Goal: Task Accomplishment & Management: Use online tool/utility

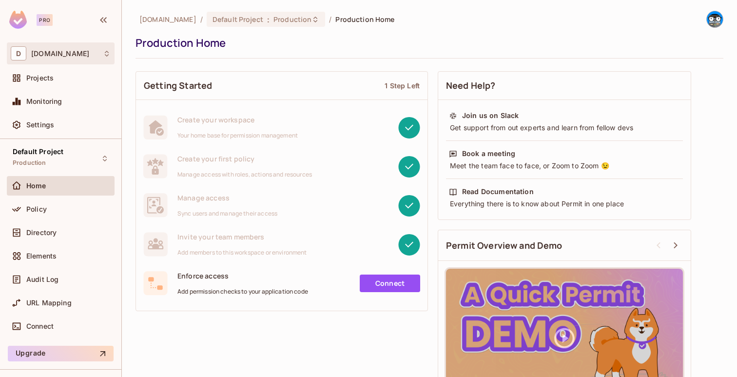
click at [67, 60] on div "D [DOMAIN_NAME]" at bounding box center [61, 53] width 100 height 14
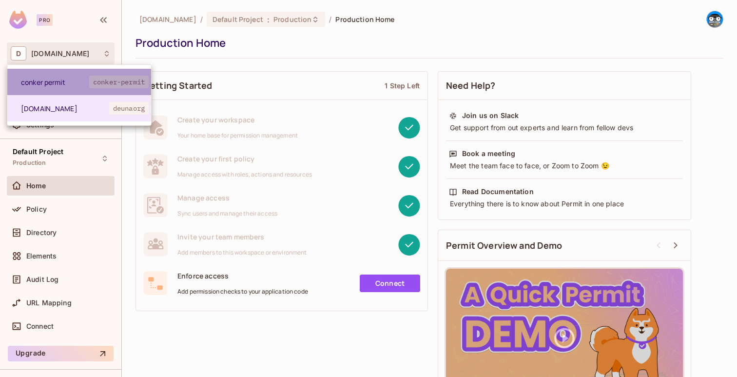
click at [60, 71] on li "conker permit conker-permit" at bounding box center [79, 82] width 144 height 26
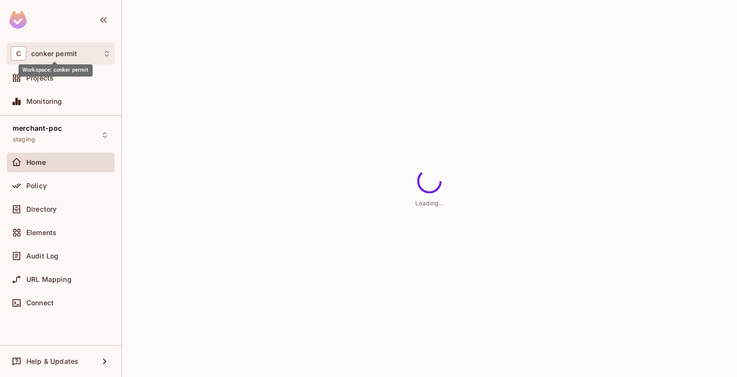
click at [61, 57] on span "conker permit" at bounding box center [54, 54] width 46 height 8
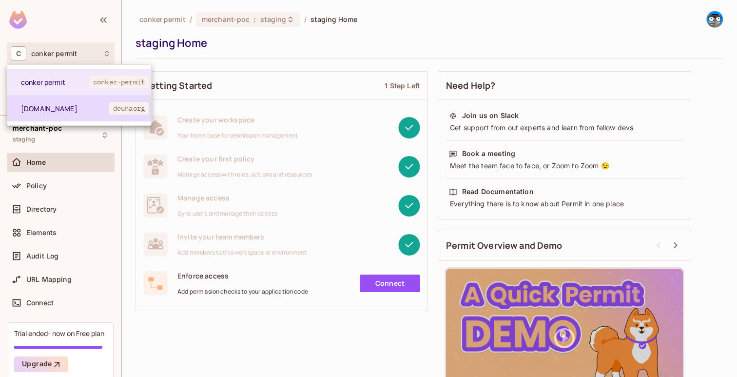
click at [52, 117] on li "[DOMAIN_NAME] deunaorg" at bounding box center [79, 108] width 144 height 26
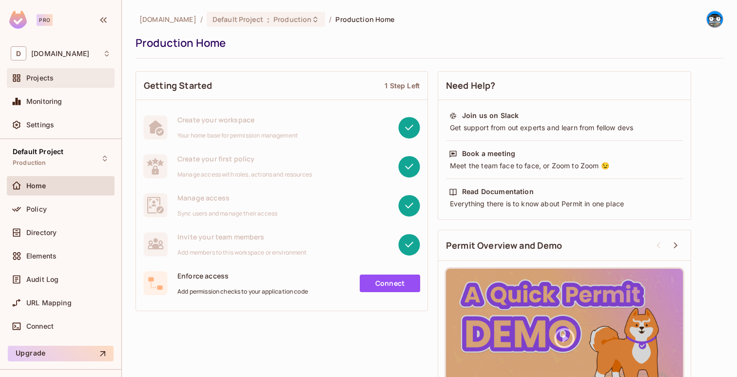
click at [59, 82] on div "Projects" at bounding box center [61, 78] width 100 height 12
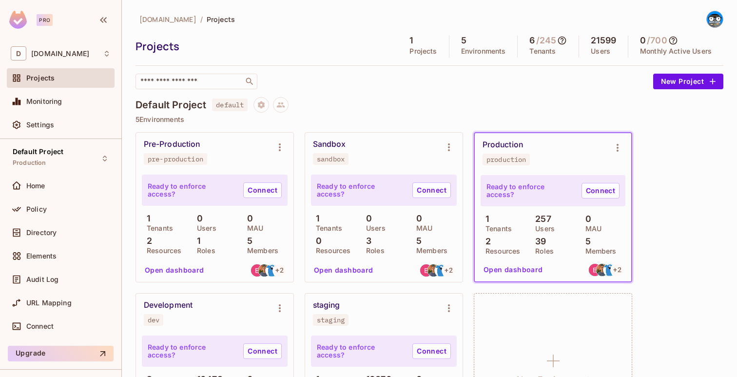
scroll to position [77, 0]
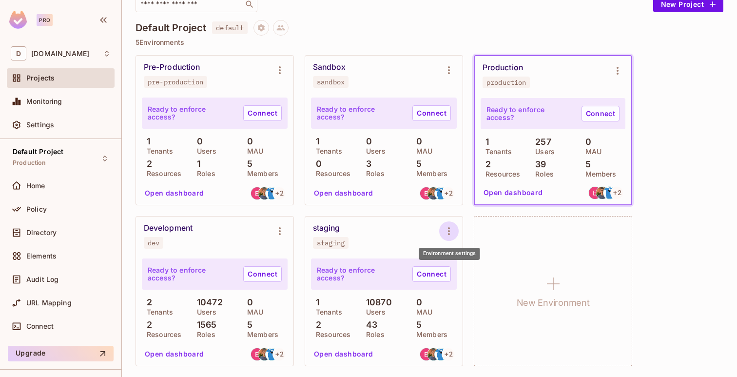
click at [450, 226] on icon "Environment settings" at bounding box center [449, 231] width 12 height 12
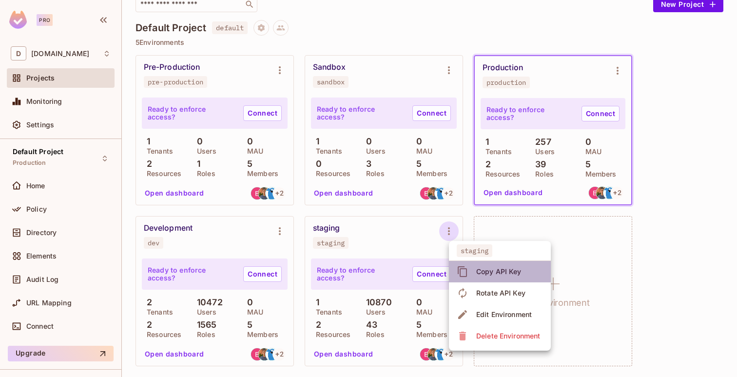
click at [473, 275] on span "Copy API Key" at bounding box center [498, 272] width 51 height 16
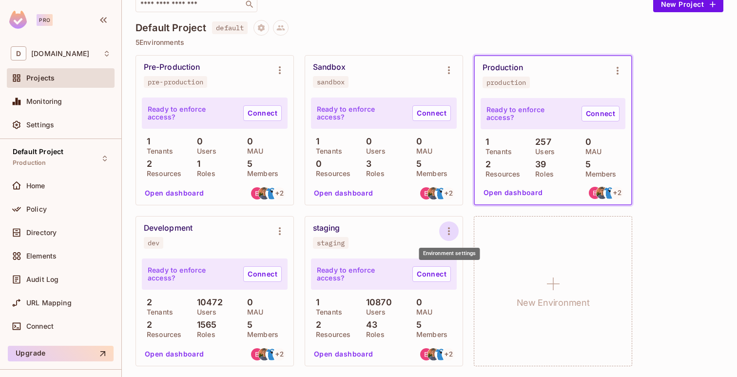
click at [446, 229] on icon "Environment settings" at bounding box center [449, 231] width 12 height 12
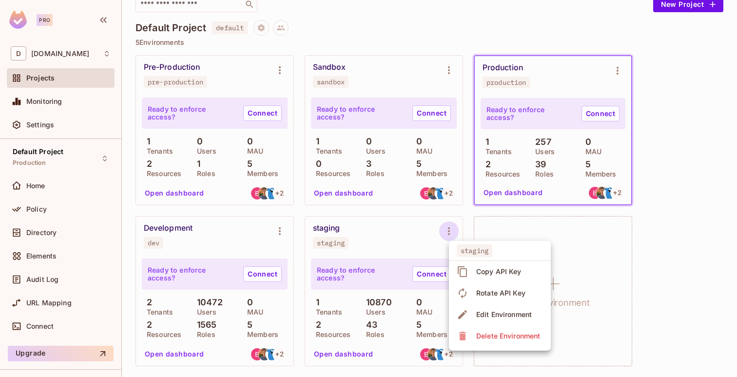
click at [467, 264] on div "Copy API Key" at bounding box center [490, 272] width 68 height 16
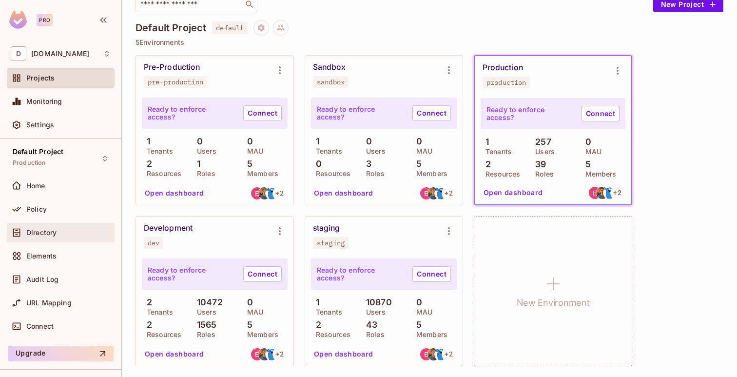
click at [55, 231] on span "Directory" at bounding box center [41, 232] width 30 height 8
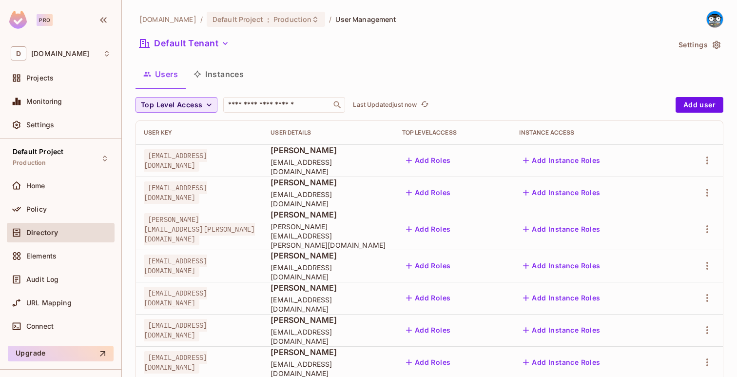
click at [164, 103] on span "Top Level Access" at bounding box center [171, 105] width 61 height 12
click at [226, 78] on div at bounding box center [368, 188] width 737 height 377
click at [222, 77] on button "Instances" at bounding box center [219, 74] width 66 height 24
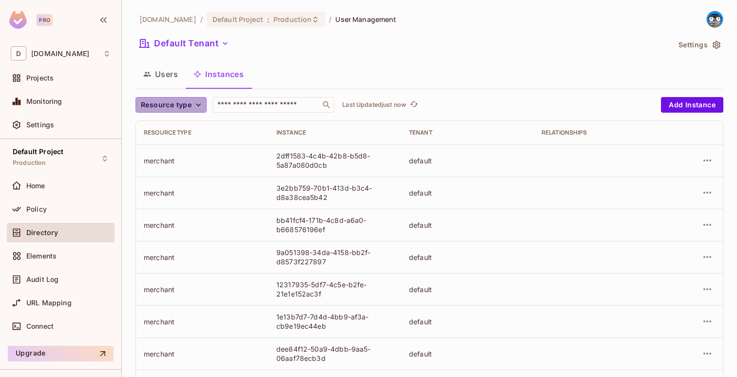
click at [193, 104] on icon "button" at bounding box center [198, 105] width 10 height 10
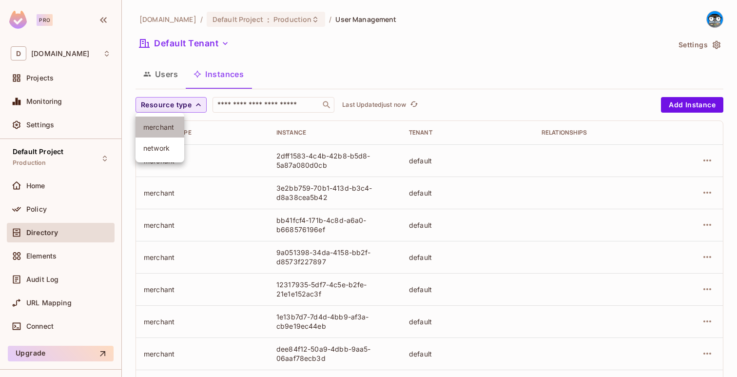
click at [172, 130] on span "merchant" at bounding box center [159, 126] width 33 height 9
